Goal: Task Accomplishment & Management: Manage account settings

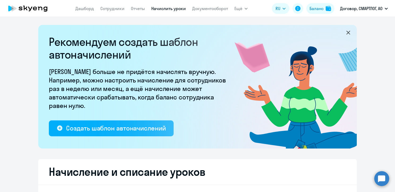
select select "10"
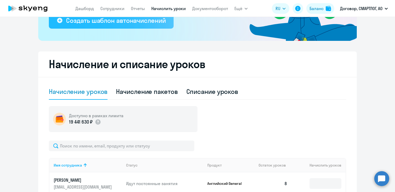
scroll to position [159, 0]
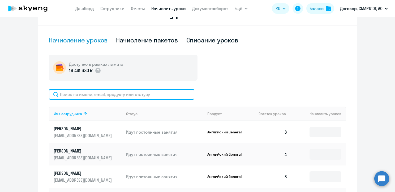
click at [82, 91] on input "text" at bounding box center [121, 94] width 145 height 11
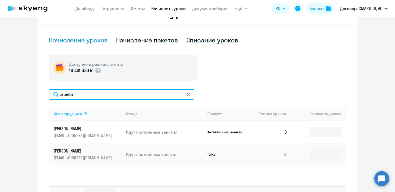
type input "жолба"
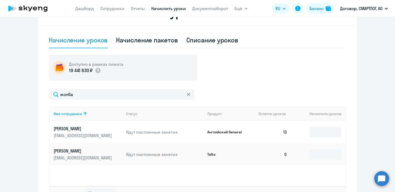
click at [86, 134] on p "[EMAIL_ADDRESS][DOMAIN_NAME]" at bounding box center [83, 136] width 59 height 6
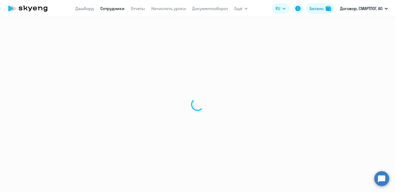
select select "english"
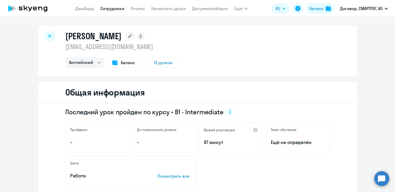
click at [126, 63] on span "Баланс" at bounding box center [128, 62] width 14 height 6
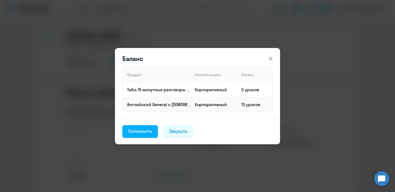
click at [270, 59] on icon at bounding box center [270, 58] width 6 height 6
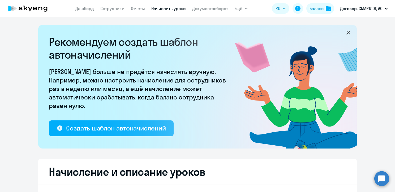
select select "10"
click at [110, 6] on link "Сотрудники" at bounding box center [112, 8] width 24 height 5
select select "30"
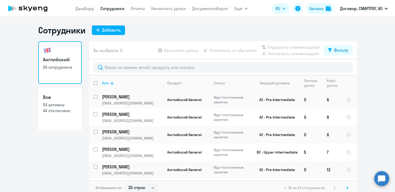
scroll to position [27, 0]
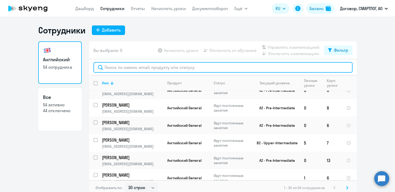
click at [113, 68] on input "text" at bounding box center [222, 67] width 259 height 11
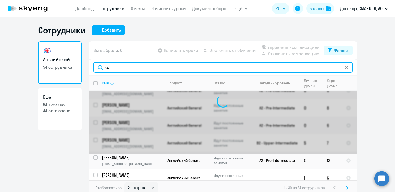
scroll to position [0, 0]
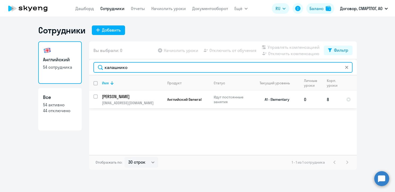
type input "калашнико"
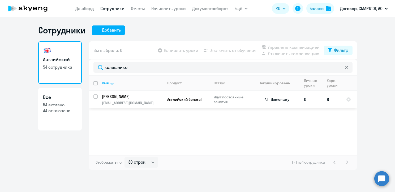
click at [94, 96] on input "select row 15492877" at bounding box center [98, 99] width 11 height 11
checkbox input "true"
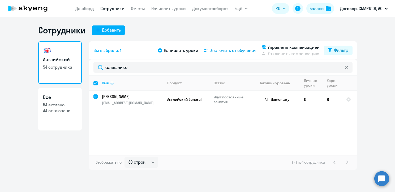
click at [241, 53] on span "Отключить от обучения" at bounding box center [232, 50] width 47 height 6
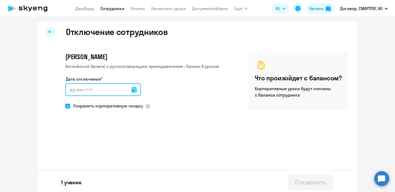
click at [70, 90] on input "Дата отключения*" at bounding box center [103, 89] width 76 height 13
type input "[DATE]"
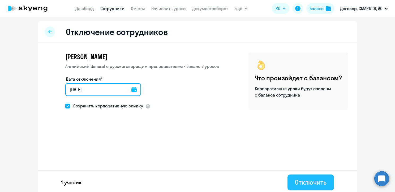
type input "[DATE]"
click at [310, 187] on button "Отключить" at bounding box center [310, 183] width 46 height 16
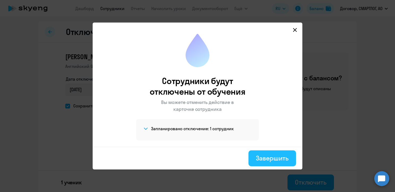
click at [274, 159] on div "Завершить" at bounding box center [272, 158] width 33 height 8
select select "30"
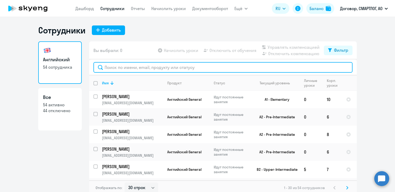
click at [121, 68] on input "text" at bounding box center [222, 67] width 259 height 11
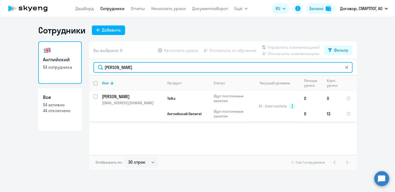
type input "[PERSON_NAME]"
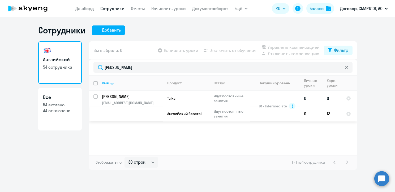
click at [96, 97] on input "select row 15213702" at bounding box center [98, 99] width 11 height 11
checkbox input "true"
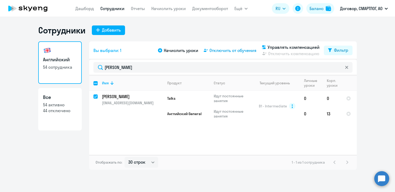
click at [234, 51] on span "Отключить от обучения" at bounding box center [232, 50] width 47 height 6
select select "all"
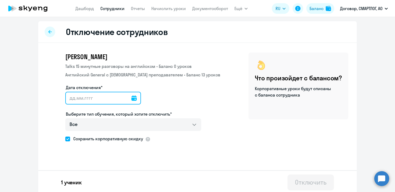
click at [68, 102] on input "Дата отключения*" at bounding box center [103, 98] width 76 height 13
type input "[DATE]"
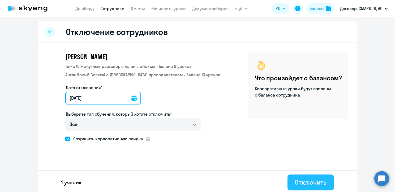
type input "[DATE]"
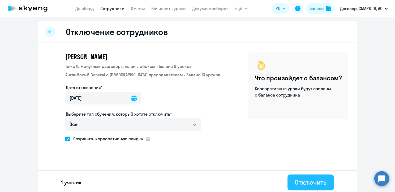
click at [303, 181] on div "Отключить" at bounding box center [311, 182] width 32 height 8
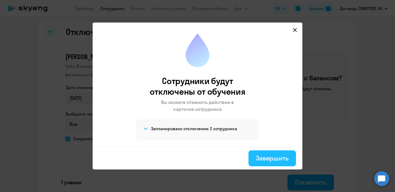
click at [276, 159] on div "Завершить" at bounding box center [272, 158] width 33 height 8
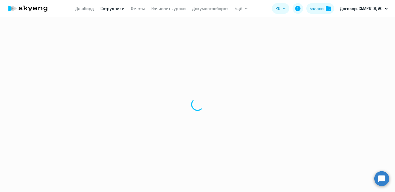
select select "30"
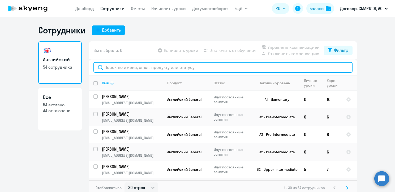
click at [118, 68] on input "text" at bounding box center [222, 67] width 259 height 11
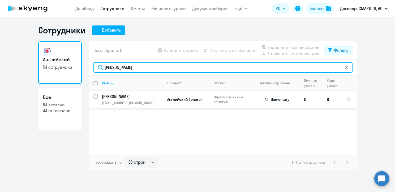
type input "[PERSON_NAME]"
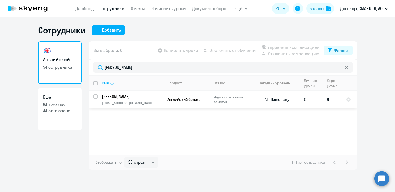
click at [93, 97] on input "select row 20233097" at bounding box center [98, 99] width 11 height 11
checkbox input "true"
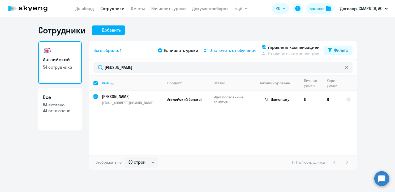
click at [238, 49] on span "Отключить от обучения" at bounding box center [232, 50] width 47 height 6
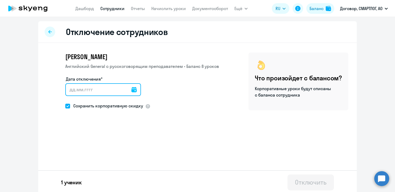
click at [67, 92] on input "Дата отключения*" at bounding box center [103, 89] width 76 height 13
type input "[DATE]"
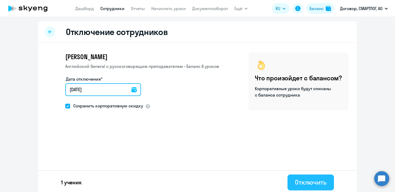
type input "[DATE]"
click at [301, 181] on div "Отключить" at bounding box center [311, 182] width 32 height 8
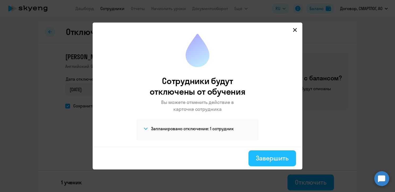
click at [272, 158] on div "Завершить" at bounding box center [272, 158] width 33 height 8
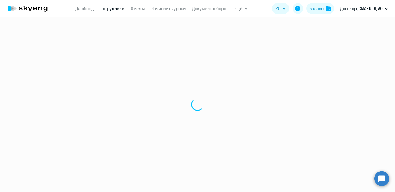
select select "30"
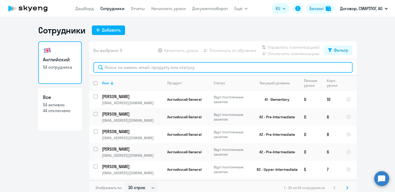
click at [114, 68] on input "text" at bounding box center [222, 67] width 259 height 11
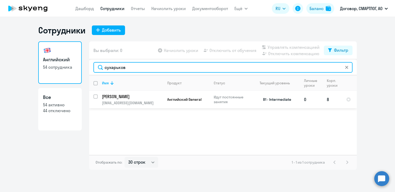
type input "сухарьков"
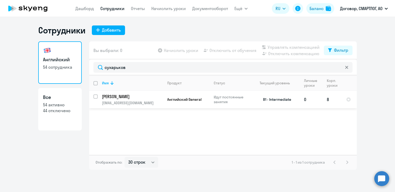
click at [97, 97] on input "select row 2967193" at bounding box center [98, 99] width 11 height 11
checkbox input "true"
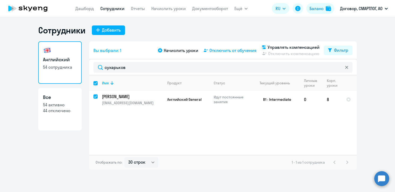
click at [241, 52] on span "Отключить от обучения" at bounding box center [232, 50] width 47 height 6
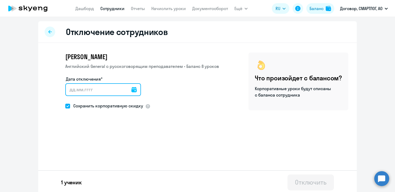
click at [69, 91] on input "Дата отключения*" at bounding box center [103, 89] width 76 height 13
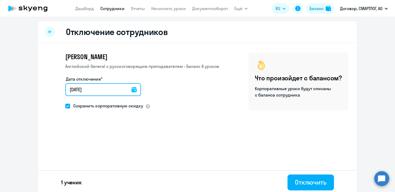
type input "[DATE]"
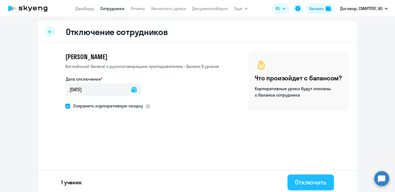
click at [320, 183] on div "Отключить" at bounding box center [311, 182] width 32 height 8
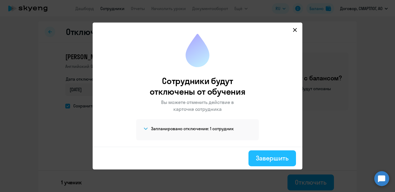
click at [273, 158] on div "Завершить" at bounding box center [272, 158] width 33 height 8
select select "30"
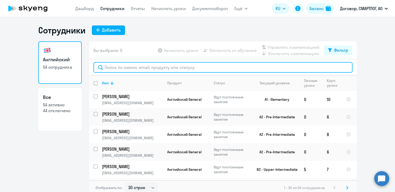
click at [110, 66] on input "text" at bounding box center [222, 67] width 259 height 11
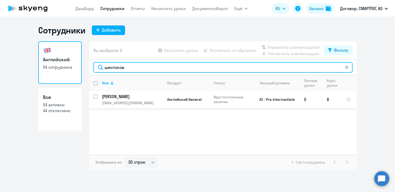
type input "шестоков"
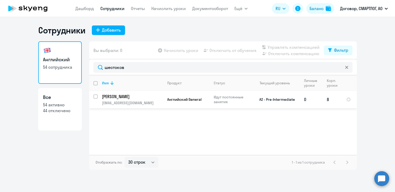
click at [94, 96] on input "select row 17336825" at bounding box center [98, 99] width 11 height 11
checkbox input "true"
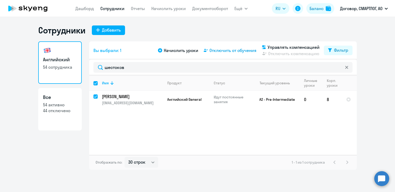
click at [231, 52] on span "Отключить от обучения" at bounding box center [232, 50] width 47 height 6
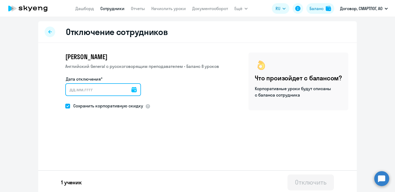
click at [69, 91] on input "Дата отключения*" at bounding box center [103, 89] width 76 height 13
type input "[DATE]"
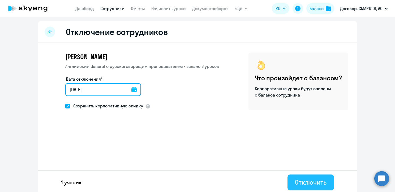
type input "[DATE]"
click at [303, 177] on button "Отключить" at bounding box center [310, 183] width 46 height 16
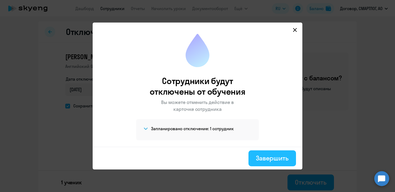
click at [282, 157] on div "Завершить" at bounding box center [272, 158] width 33 height 8
select select "30"
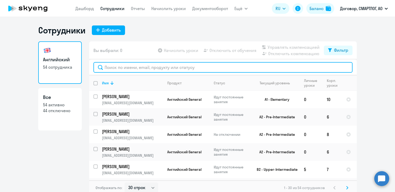
click at [117, 69] on input "text" at bounding box center [222, 67] width 259 height 11
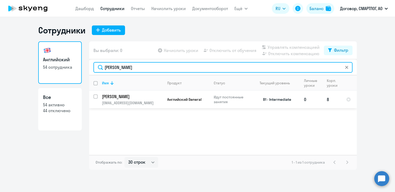
type input "[PERSON_NAME]"
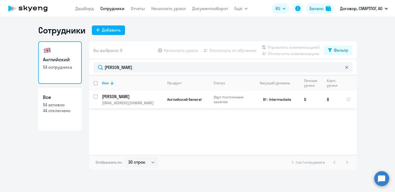
click at [92, 95] on div at bounding box center [95, 96] width 13 height 13
checkbox input "true"
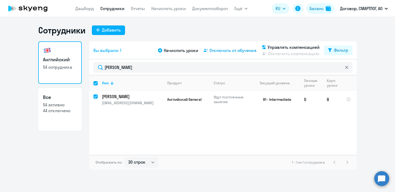
click at [239, 51] on span "Отключить от обучения" at bounding box center [232, 50] width 47 height 6
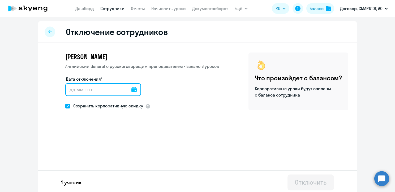
click at [67, 89] on input "Дата отключения*" at bounding box center [103, 89] width 76 height 13
type input "[DATE]"
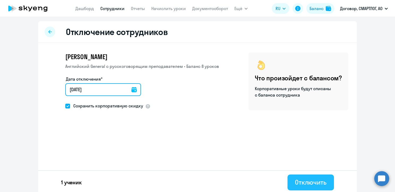
type input "[DATE]"
click at [309, 185] on div "Отключить" at bounding box center [311, 182] width 32 height 8
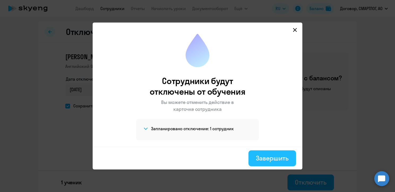
drag, startPoint x: 265, startPoint y: 158, endPoint x: 254, endPoint y: 151, distance: 14.0
click at [266, 158] on div "Завершить" at bounding box center [272, 158] width 33 height 8
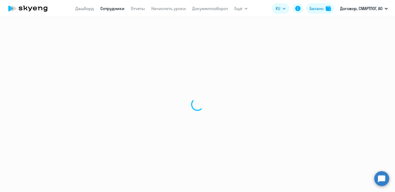
select select "30"
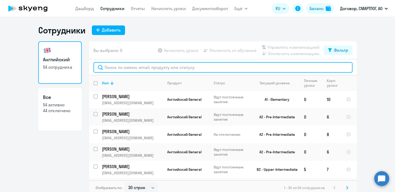
click at [109, 68] on input "text" at bounding box center [222, 67] width 259 height 11
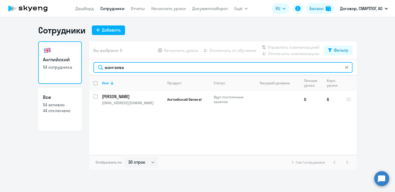
type input "мангаева"
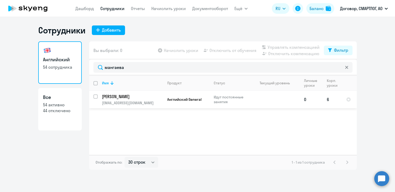
click at [193, 96] on td "Английский General" at bounding box center [186, 100] width 46 height 18
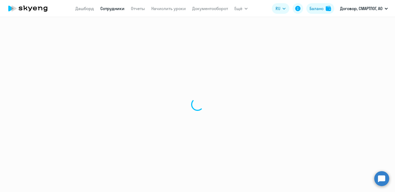
select select "english"
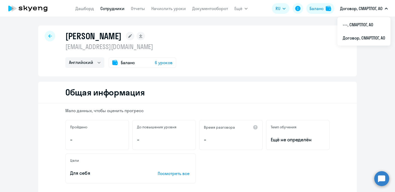
click at [48, 37] on icon at bounding box center [49, 36] width 3 height 4
select select "30"
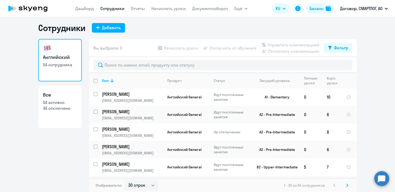
scroll to position [3, 0]
